Goal: Information Seeking & Learning: Check status

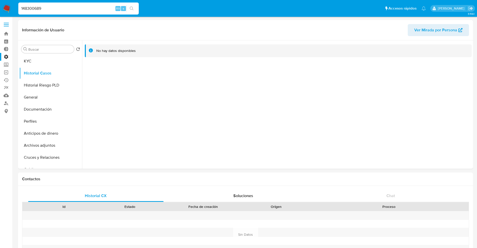
select select "10"
click at [8, 9] on img at bounding box center [7, 8] width 9 height 9
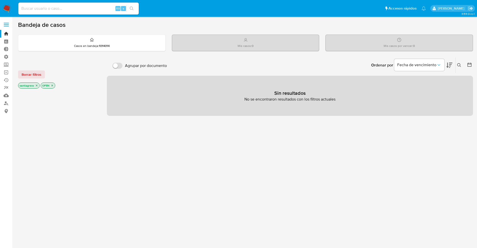
click at [75, 4] on div "Alt s" at bounding box center [78, 9] width 120 height 12
click at [74, 7] on input at bounding box center [78, 8] width 120 height 7
paste input "45402942"
type input "45402942"
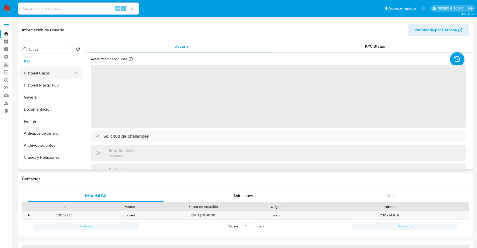
click at [47, 72] on button "Historial Casos" at bounding box center [48, 73] width 59 height 12
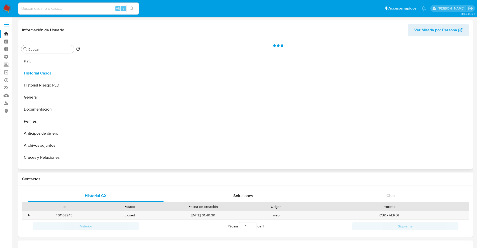
select select "10"
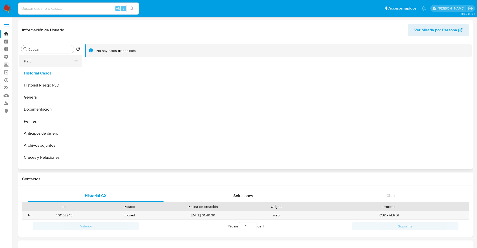
click at [44, 60] on button "KYC" at bounding box center [48, 61] width 59 height 12
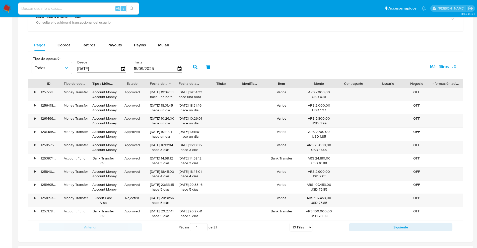
scroll to position [157, 0]
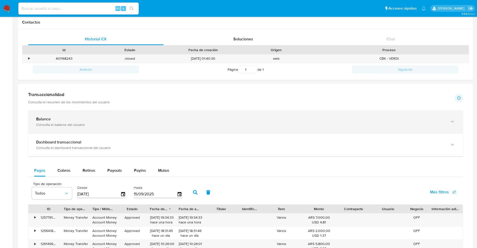
click at [120, 123] on div "Consulta el balance del usuario" at bounding box center [240, 124] width 408 height 5
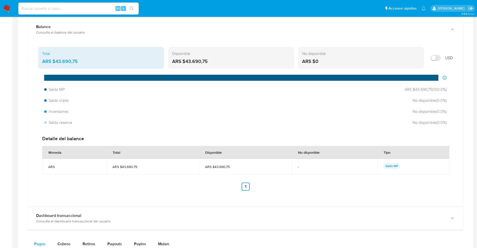
scroll to position [219, 0]
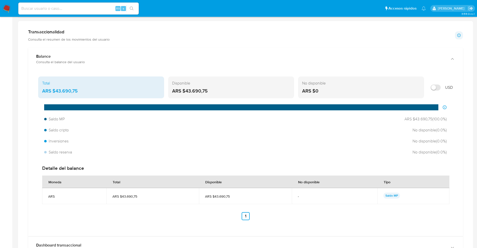
click at [202, 86] on div "Disponible ARS $43.690,75" at bounding box center [231, 87] width 126 height 22
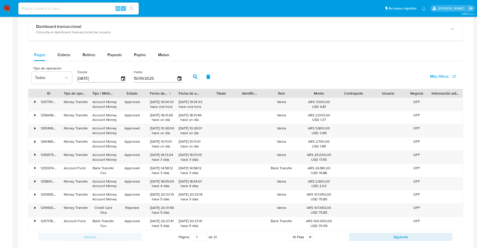
scroll to position [439, 0]
click at [60, 56] on span "Cobros" at bounding box center [63, 54] width 13 height 6
select select "10"
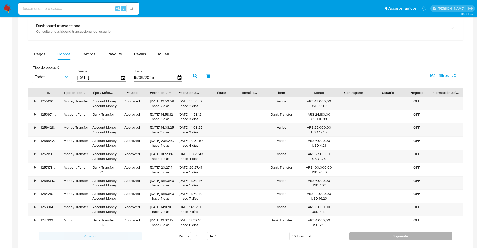
click at [414, 239] on button "Siguiente" at bounding box center [400, 236] width 103 height 8
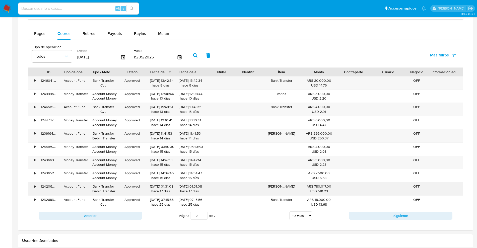
scroll to position [470, 0]
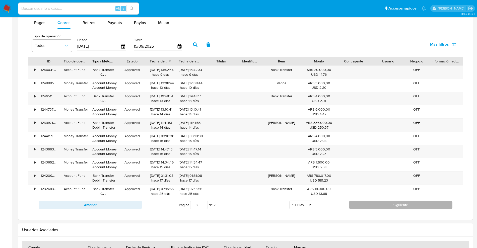
click at [377, 205] on button "Siguiente" at bounding box center [400, 205] width 103 height 8
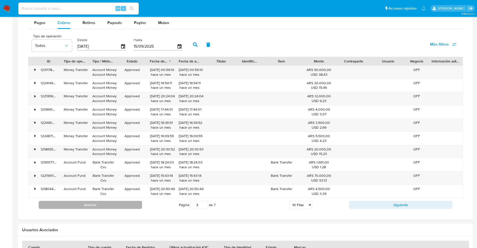
click at [118, 201] on button "Anterior" at bounding box center [90, 205] width 103 height 8
click at [130, 202] on button "Anterior" at bounding box center [90, 205] width 103 height 8
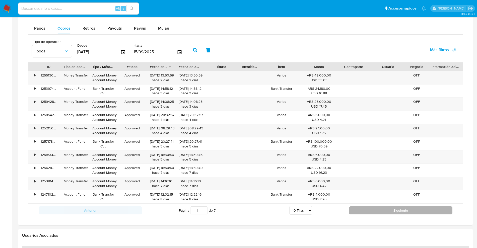
scroll to position [474, 0]
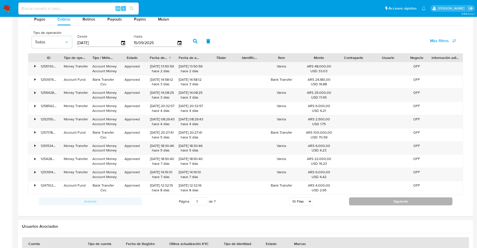
click at [377, 201] on button "Siguiente" at bounding box center [400, 201] width 103 height 8
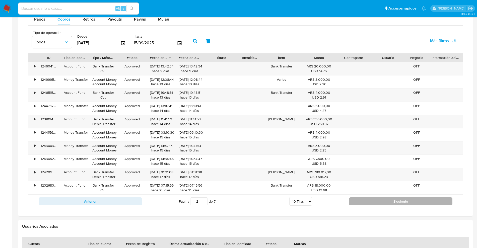
click at [377, 199] on button "Siguiente" at bounding box center [400, 201] width 103 height 8
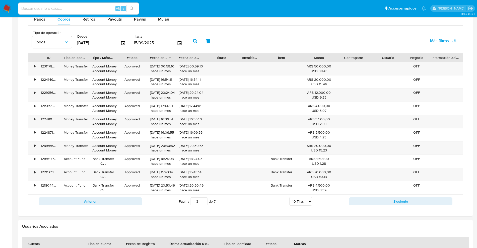
click at [377, 196] on div "Anterior Página 3 de 7 5 [PERSON_NAME] 10 [PERSON_NAME] 20 [PERSON_NAME] 25 [PE…" at bounding box center [245, 202] width 434 height 14
click at [376, 198] on button "Siguiente" at bounding box center [400, 201] width 103 height 8
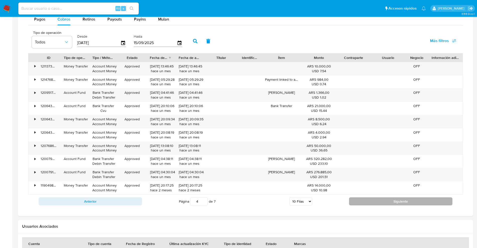
click at [381, 201] on button "Siguiente" at bounding box center [400, 201] width 103 height 8
type input "5"
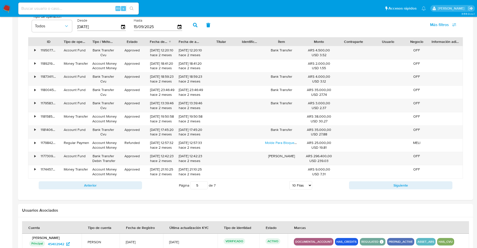
scroll to position [505, 0]
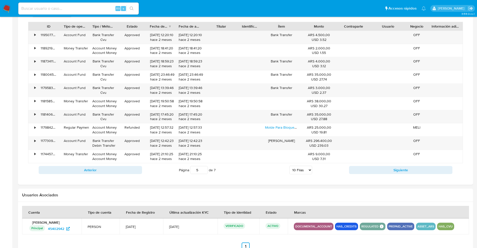
click at [61, 7] on input at bounding box center [78, 8] width 120 height 7
paste input "1140452857"
type input "1140452857"
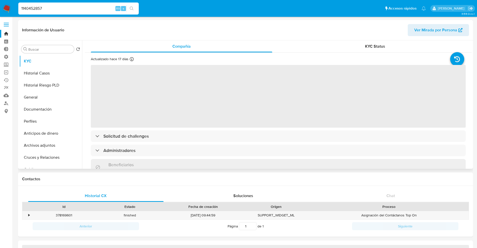
select select "10"
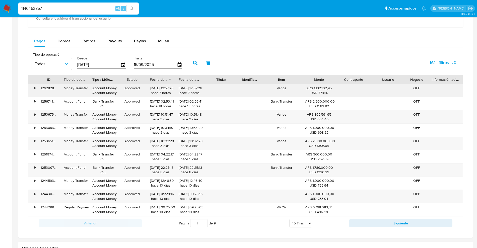
scroll to position [251, 0]
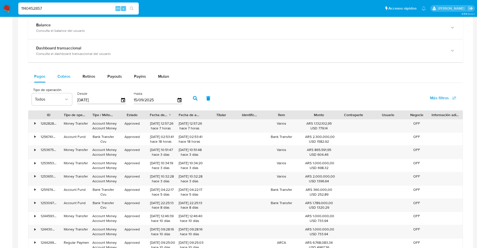
click at [67, 71] on div "Cobros" at bounding box center [63, 76] width 13 height 12
select select "10"
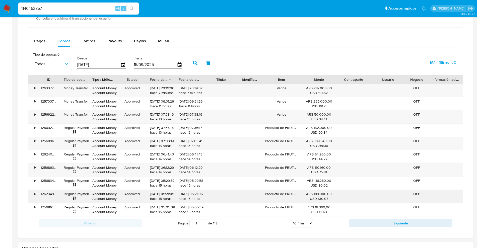
scroll to position [282, 0]
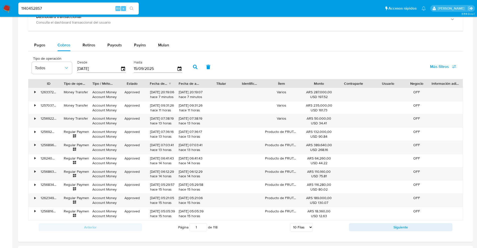
click at [383, 225] on button "Siguiente" at bounding box center [400, 227] width 103 height 8
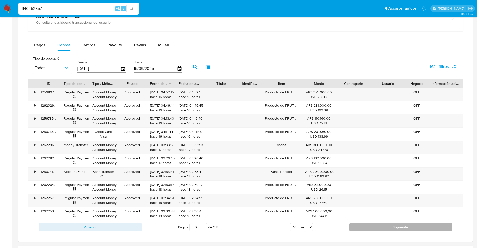
click at [393, 229] on button "Siguiente" at bounding box center [400, 227] width 103 height 8
click at [364, 224] on button "Siguiente" at bounding box center [400, 227] width 103 height 8
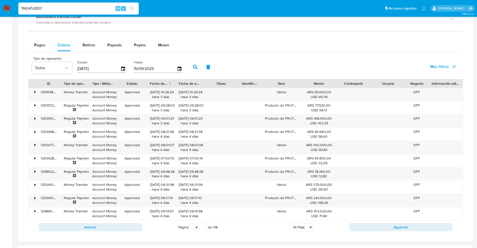
click at [394, 232] on div "Anterior Página 4 de 118 5 [PERSON_NAME] 10 [PERSON_NAME] 20 [PERSON_NAME] 25 […" at bounding box center [245, 227] width 434 height 14
click at [394, 228] on button "Siguiente" at bounding box center [400, 227] width 103 height 8
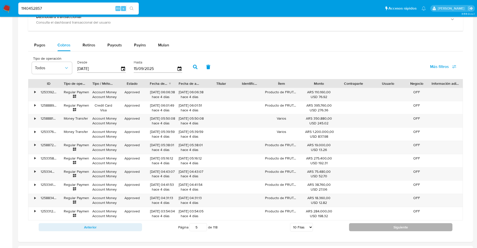
click at [403, 227] on button "Siguiente" at bounding box center [400, 227] width 103 height 8
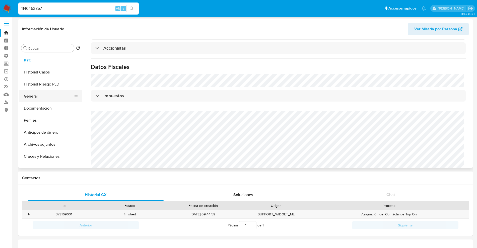
scroll to position [0, 0]
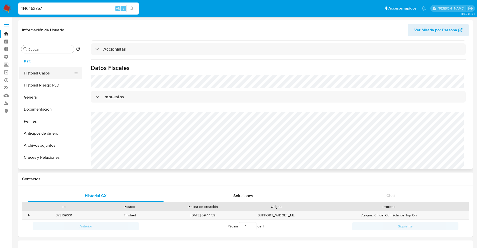
click at [48, 75] on button "Historial Casos" at bounding box center [48, 73] width 59 height 12
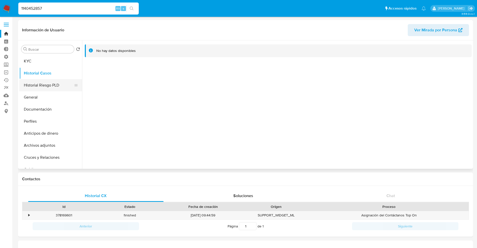
click at [46, 88] on button "Historial Riesgo PLD" at bounding box center [48, 85] width 59 height 12
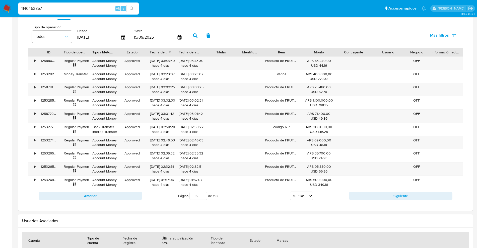
scroll to position [381, 0]
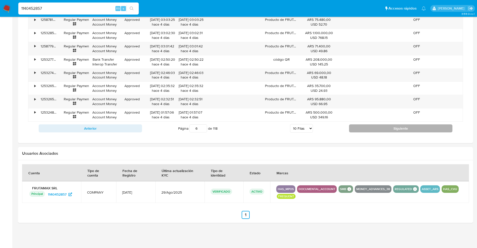
click at [386, 128] on button "Siguiente" at bounding box center [400, 128] width 103 height 8
type input "7"
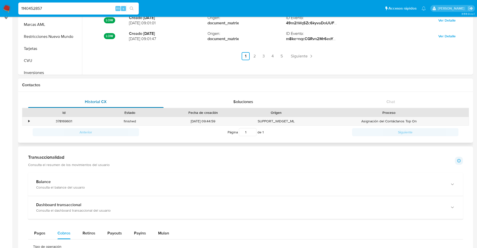
scroll to position [0, 0]
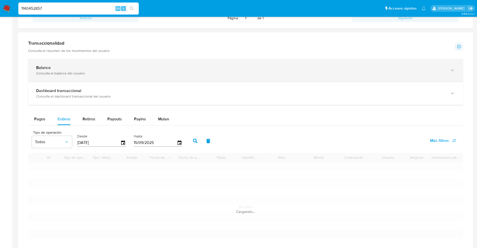
click at [150, 79] on div "Balance Consulta el balance del usuario" at bounding box center [245, 70] width 434 height 23
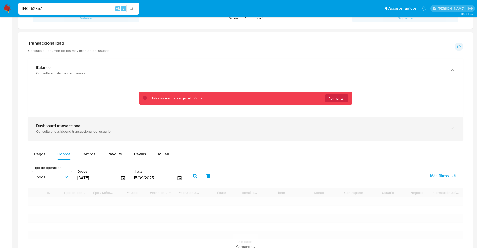
click at [185, 122] on div "Dashboard transaccional Consulta el dashboard transaccional del usuario" at bounding box center [245, 128] width 434 height 23
